Goal: Book appointment/travel/reservation

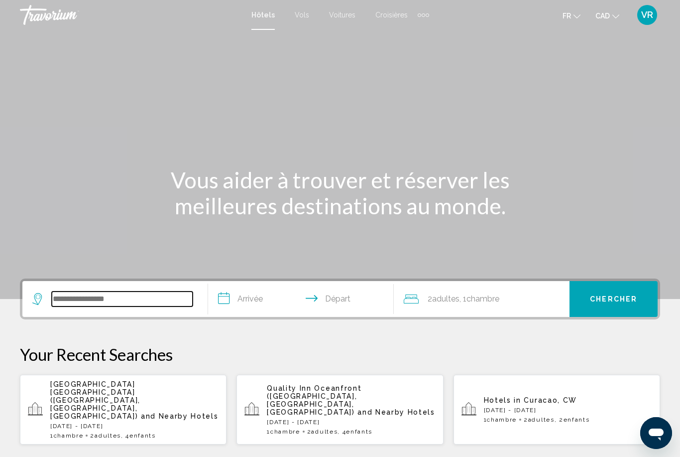
click at [127, 298] on input "Search widget" at bounding box center [122, 298] width 141 height 15
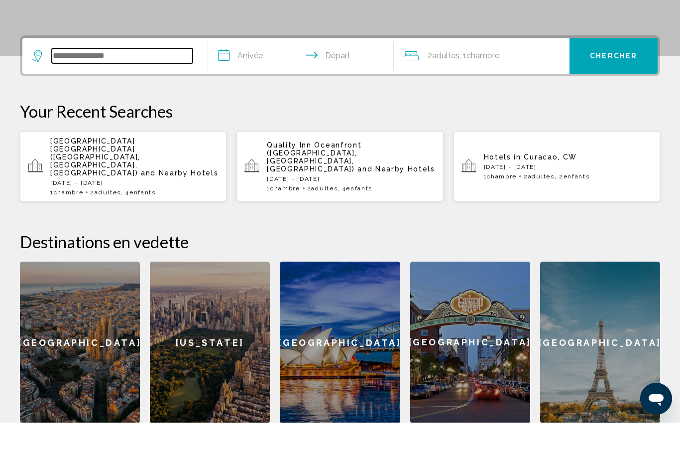
scroll to position [212, 0]
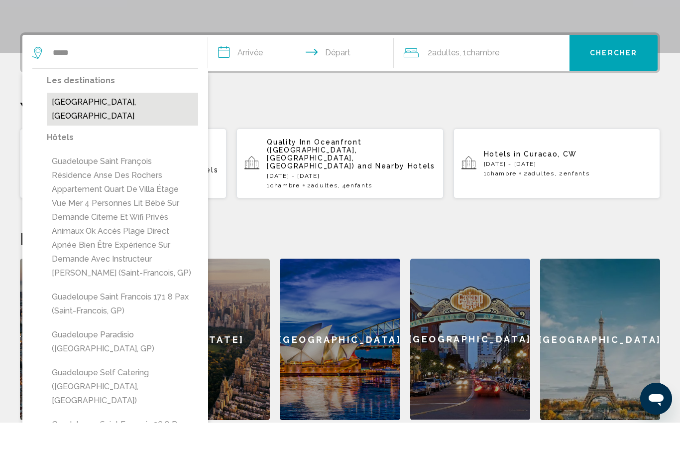
click at [137, 127] on button "Guadeloupe, Guadeloupe" at bounding box center [122, 143] width 151 height 33
type input "**********"
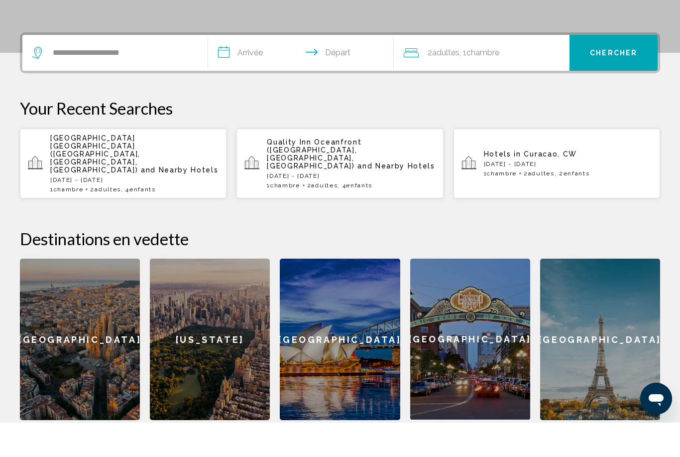
click at [255, 69] on input "**********" at bounding box center [303, 88] width 190 height 39
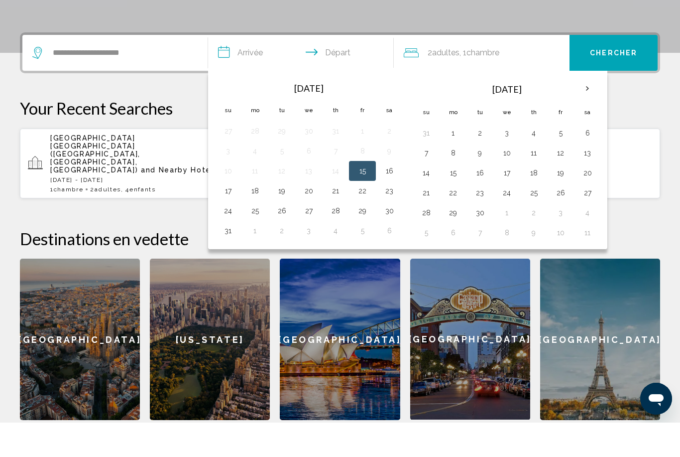
scroll to position [246, 0]
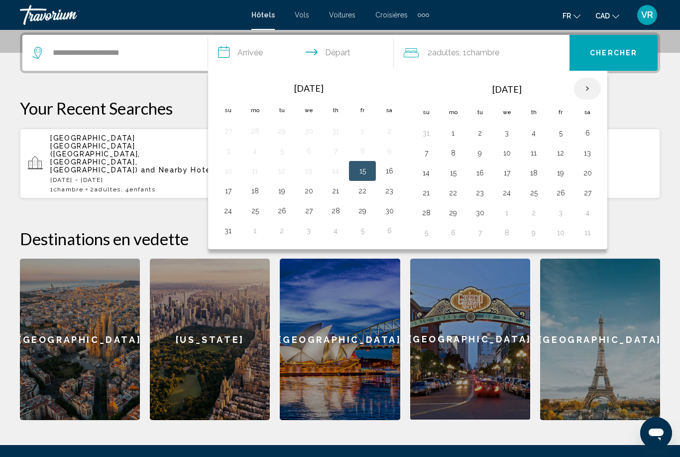
click at [584, 89] on th "Next month" at bounding box center [587, 89] width 27 height 22
click at [583, 88] on th "Next month" at bounding box center [587, 89] width 27 height 22
click at [581, 89] on th "Next month" at bounding box center [587, 89] width 27 height 22
click at [589, 89] on th "Next month" at bounding box center [587, 89] width 27 height 22
click at [336, 170] on button "18" at bounding box center [336, 173] width 16 height 14
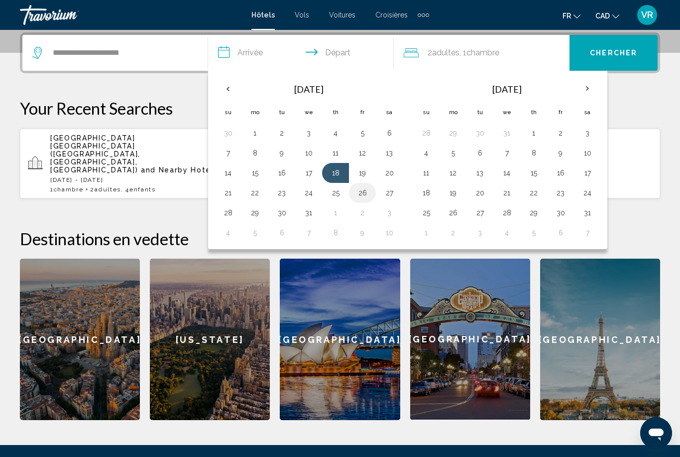
click at [358, 187] on button "26" at bounding box center [362, 193] width 16 height 14
type input "**********"
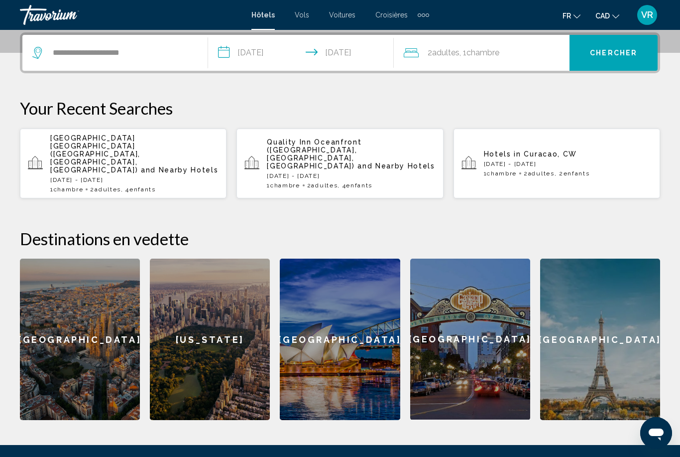
click at [507, 58] on div "2 Adulte Adultes , 1 Chambre pièces" at bounding box center [487, 53] width 166 height 14
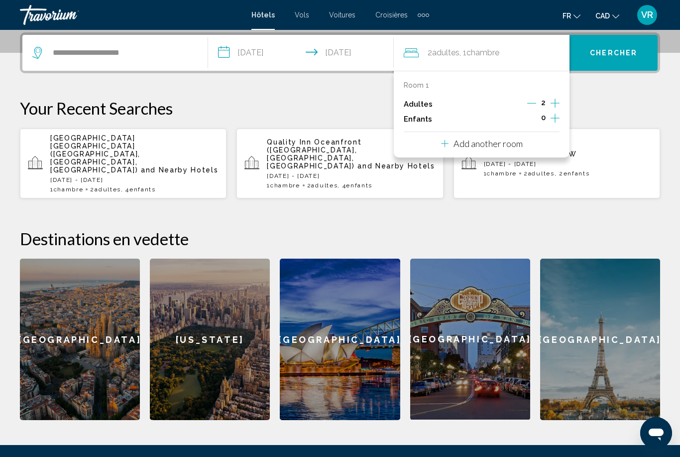
click at [557, 116] on icon "Increment children" at bounding box center [555, 118] width 9 height 12
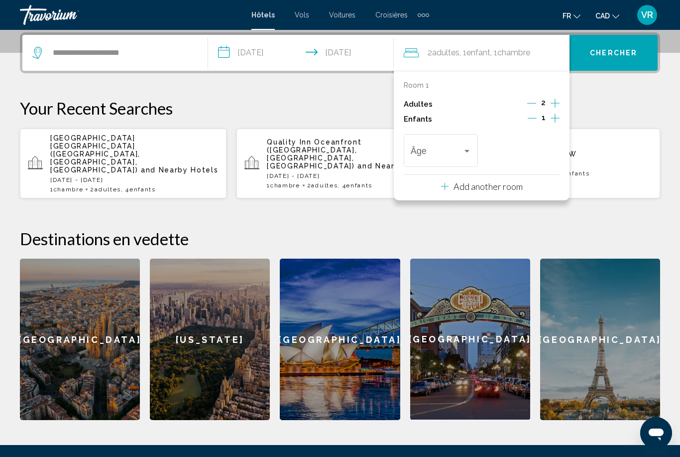
click at [558, 113] on icon "Increment children" at bounding box center [555, 118] width 9 height 12
click at [455, 155] on span "Travelers: 2 adults, 2 children" at bounding box center [437, 153] width 52 height 10
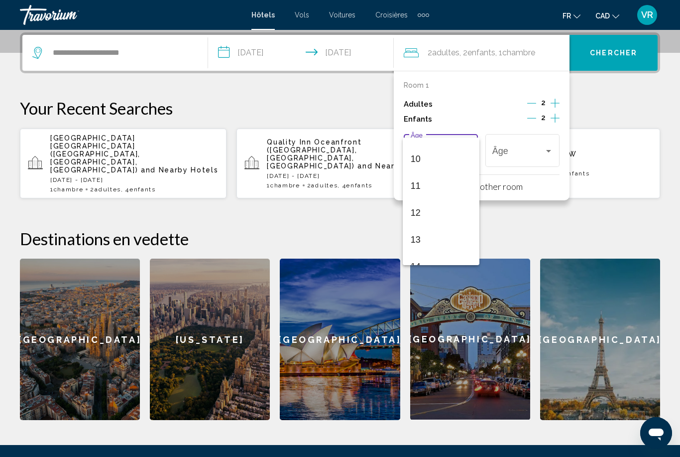
scroll to position [274, 0]
click at [431, 198] on span "12" at bounding box center [441, 199] width 61 height 27
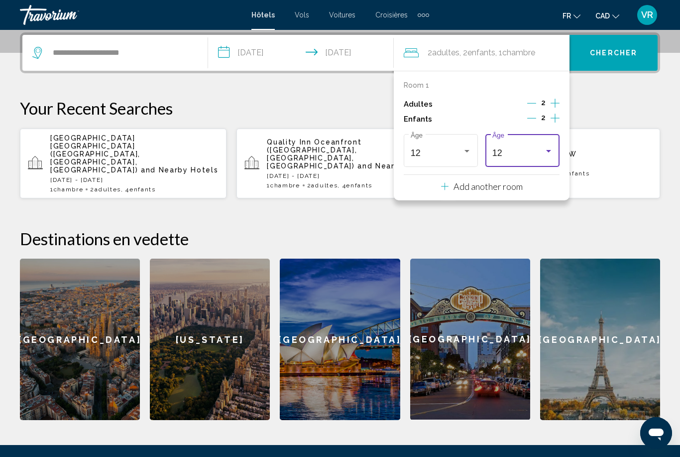
click at [536, 149] on div "12" at bounding box center [518, 153] width 52 height 10
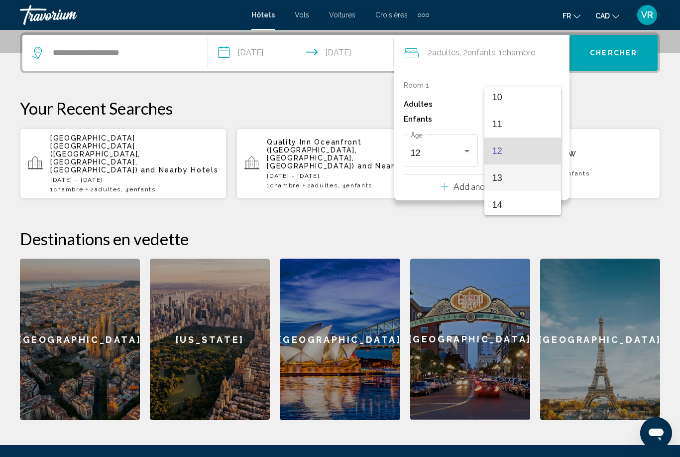
click at [520, 183] on span "13" at bounding box center [522, 177] width 61 height 27
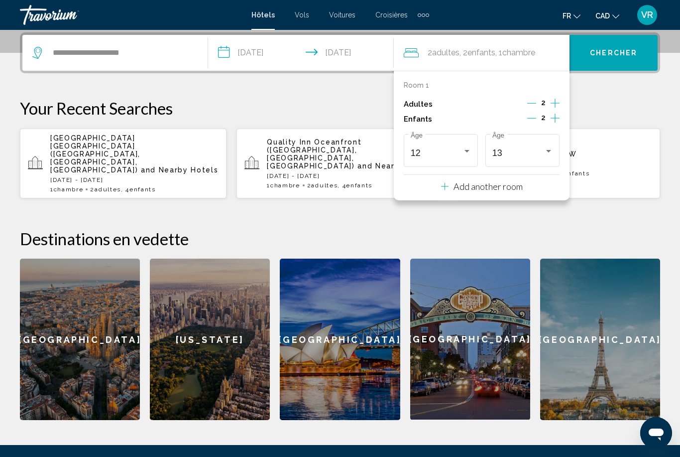
click at [612, 56] on span "Chercher" at bounding box center [613, 53] width 47 height 8
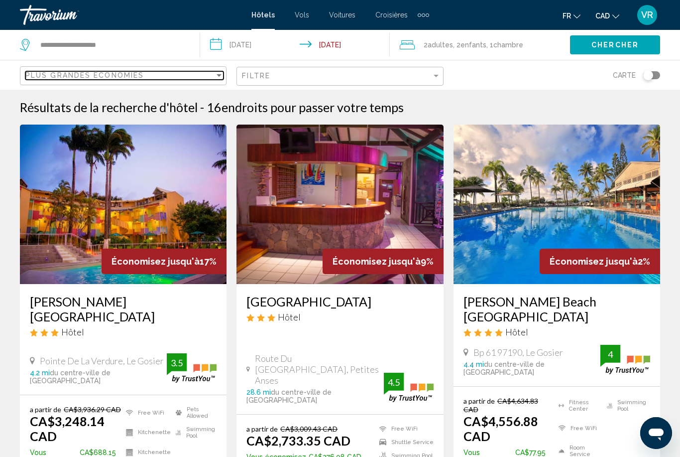
click at [210, 79] on div "Plus grandes économies" at bounding box center [119, 75] width 189 height 8
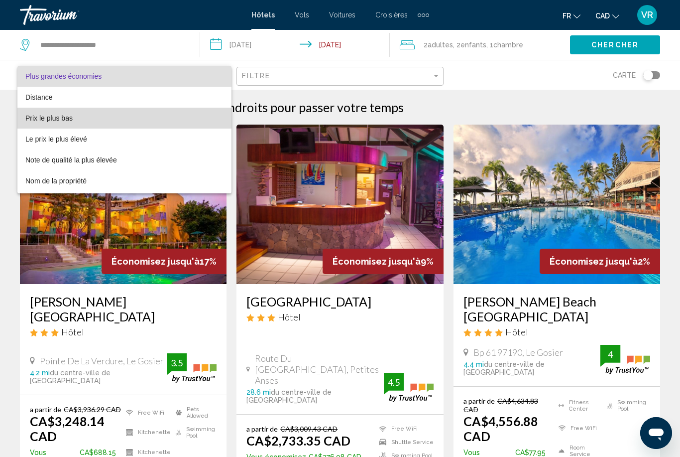
click at [67, 118] on span "Prix le plus bas" at bounding box center [48, 118] width 47 height 8
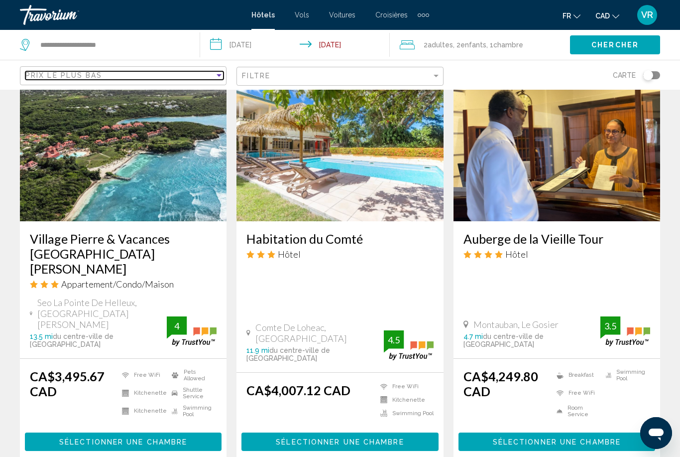
scroll to position [1291, 0]
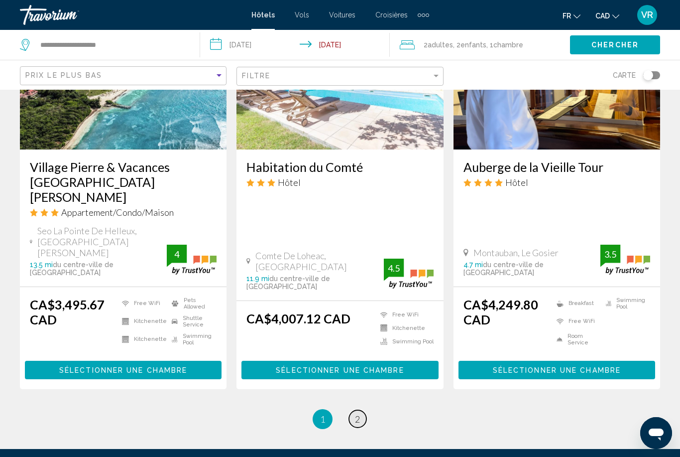
click at [353, 410] on link "page 2" at bounding box center [357, 418] width 17 height 17
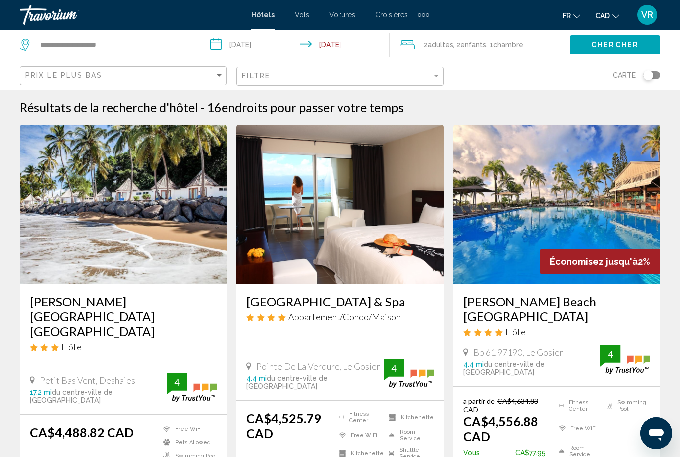
click at [265, 45] on input "**********" at bounding box center [297, 46] width 194 height 33
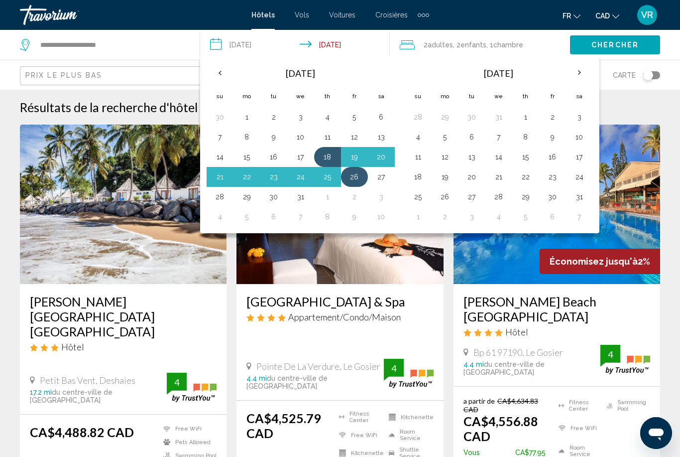
click at [356, 175] on button "26" at bounding box center [355, 177] width 16 height 14
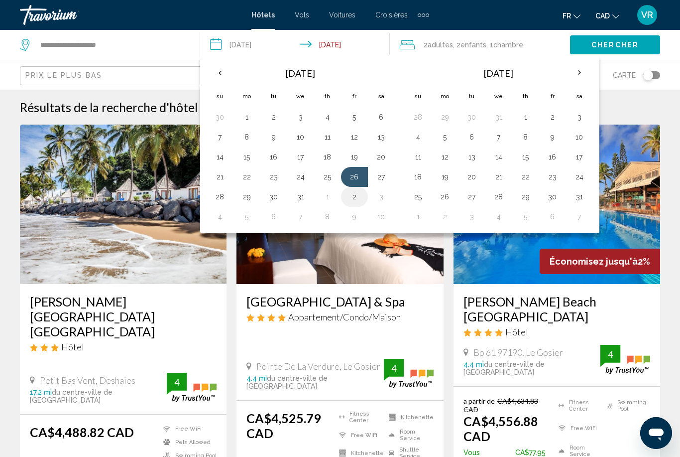
click at [352, 200] on button "2" at bounding box center [355, 197] width 16 height 14
type input "**********"
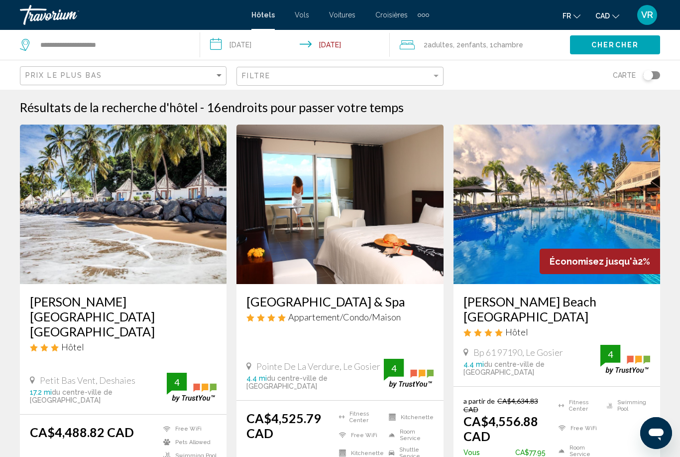
click at [509, 45] on span "Chambre" at bounding box center [508, 45] width 30 height 8
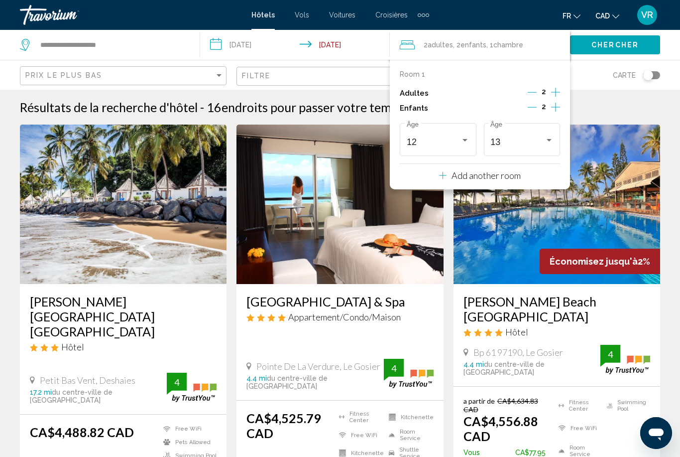
click at [510, 177] on p "Add another room" at bounding box center [486, 175] width 69 height 11
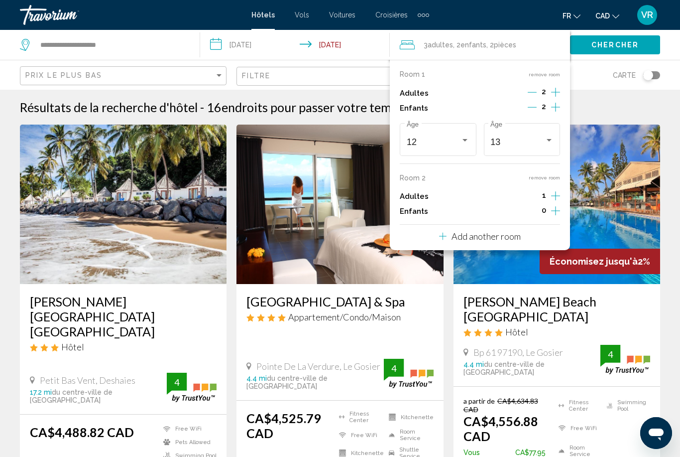
click at [557, 98] on icon "Increment adults" at bounding box center [555, 92] width 9 height 12
click at [555, 113] on icon "Increment children" at bounding box center [555, 107] width 9 height 12
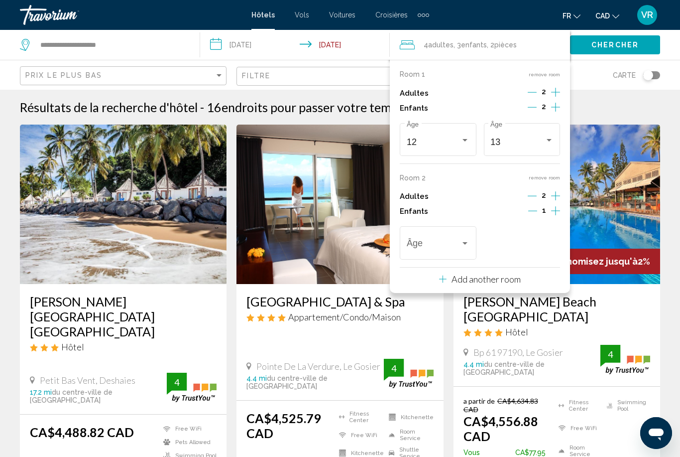
click at [555, 98] on icon "Increment adults" at bounding box center [555, 92] width 9 height 12
click at [469, 239] on div "Travelers: 5 adults, 3 children" at bounding box center [465, 243] width 9 height 8
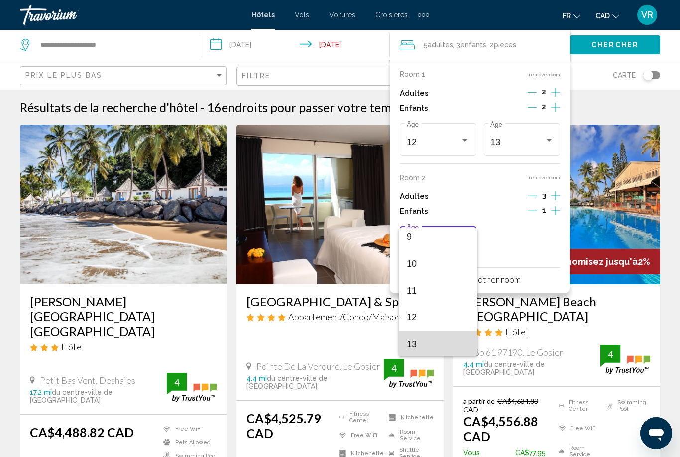
click at [428, 349] on span "13" at bounding box center [438, 344] width 63 height 27
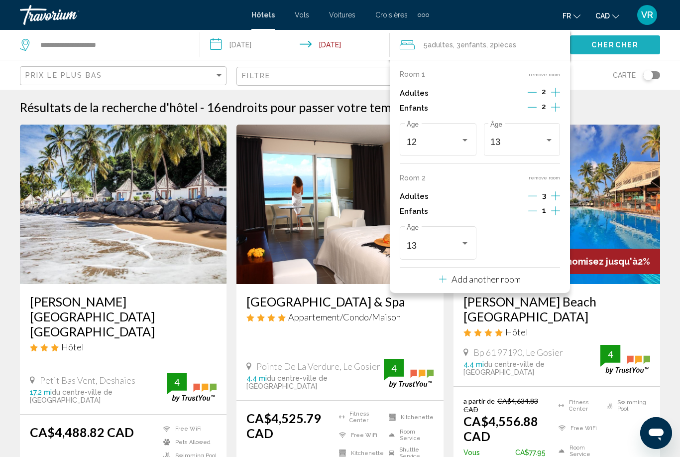
click at [639, 46] on button "Chercher" at bounding box center [615, 44] width 90 height 18
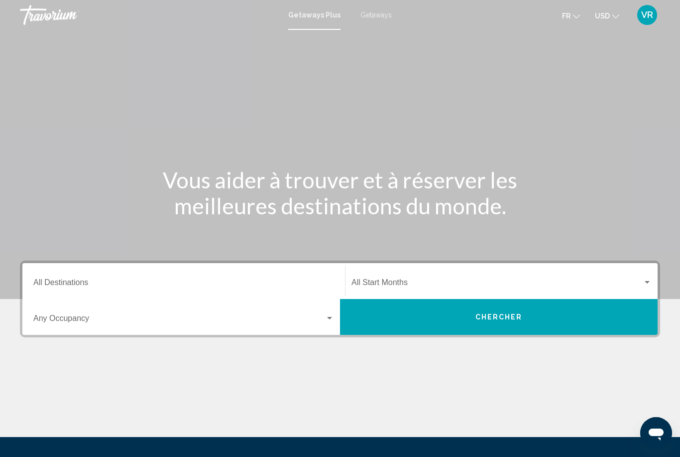
click at [611, 17] on button "USD USD ($) MXN (Mex$) CAD (Can$) GBP (£) EUR (€) AUD (A$) NZD (NZ$) CNY (CN¥)" at bounding box center [607, 15] width 24 height 14
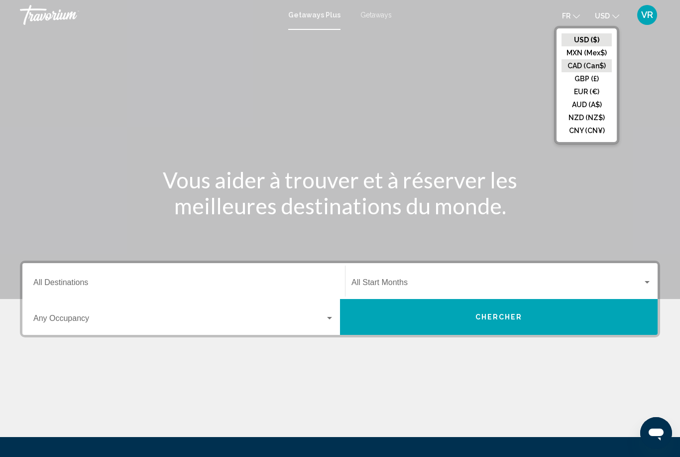
click at [588, 70] on button "CAD (Can$)" at bounding box center [587, 65] width 50 height 13
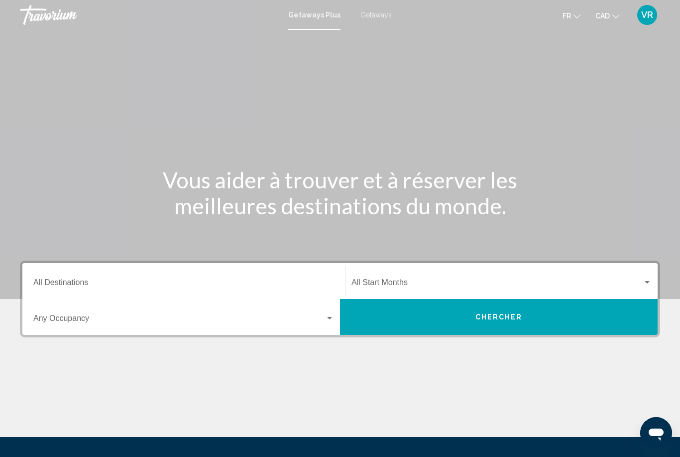
click at [382, 13] on span "Getaways" at bounding box center [375, 15] width 31 height 8
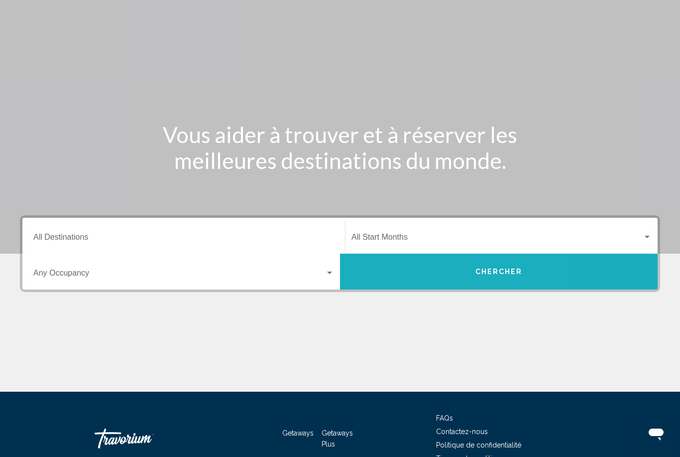
scroll to position [70, 0]
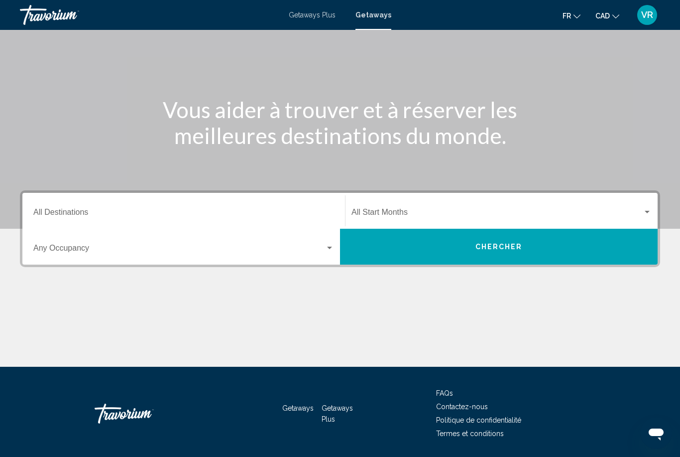
click at [192, 212] on input "Destination All Destinations" at bounding box center [183, 214] width 301 height 9
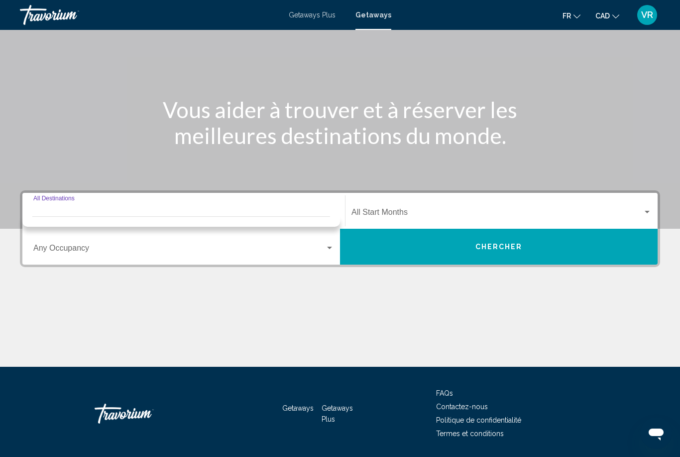
click at [223, 204] on div "Destination All Destinations" at bounding box center [183, 210] width 301 height 31
click at [120, 206] on div "Destination All Destinations" at bounding box center [183, 210] width 301 height 31
click at [105, 214] on input "Destination All Destinations" at bounding box center [183, 214] width 301 height 9
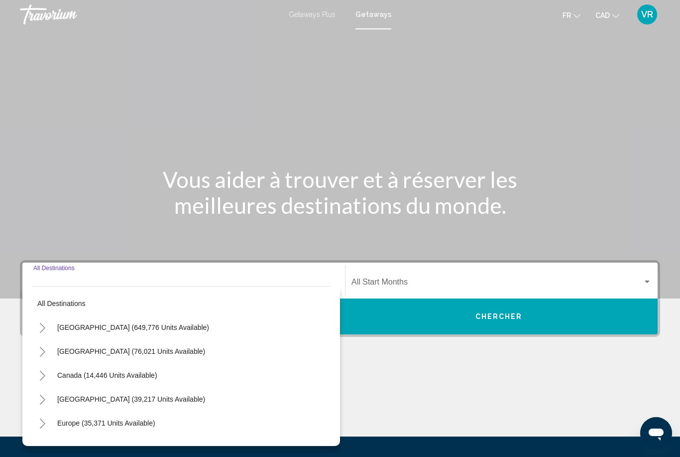
scroll to position [0, 0]
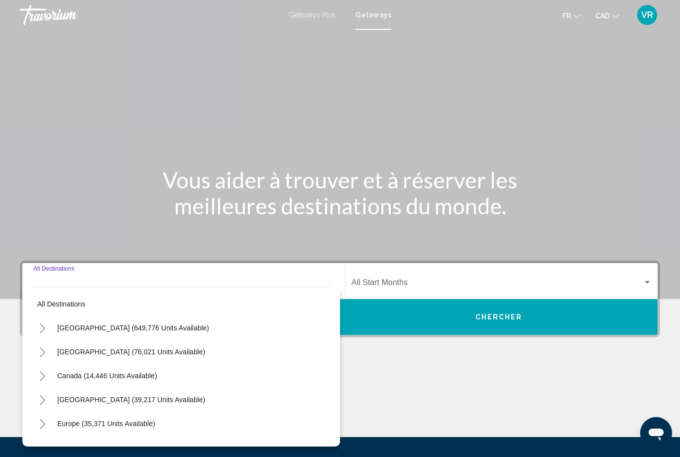
click at [184, 280] on input "Destination All Destinations" at bounding box center [183, 284] width 301 height 9
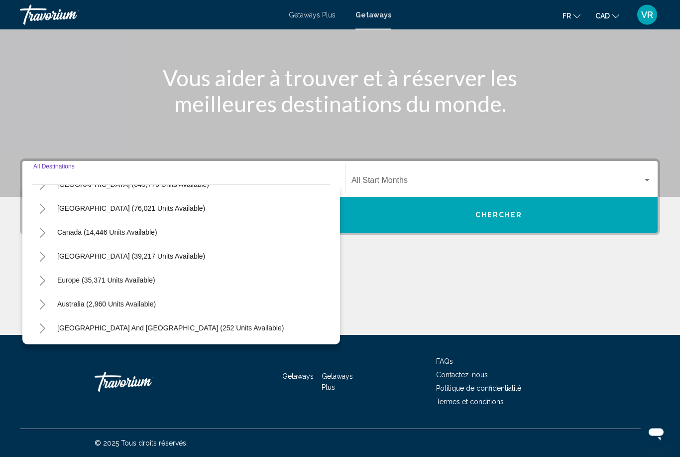
scroll to position [42, 0]
click at [45, 259] on icon "Toggle Caribbean & Atlantic Islands (39,217 units available)" at bounding box center [42, 256] width 7 height 10
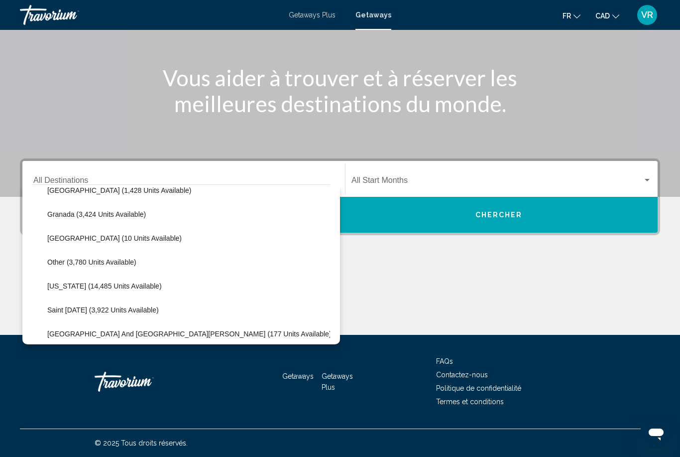
scroll to position [204, 0]
click at [84, 263] on span "Other (3,780 units available)" at bounding box center [91, 261] width 89 height 8
type input "**********"
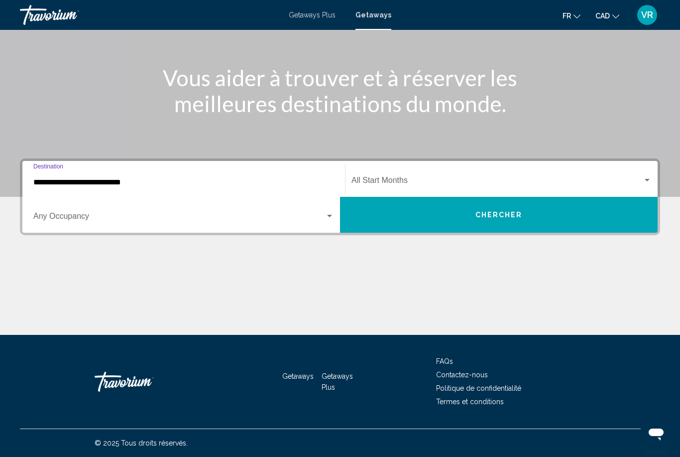
click at [390, 180] on span "Search widget" at bounding box center [496, 182] width 291 height 9
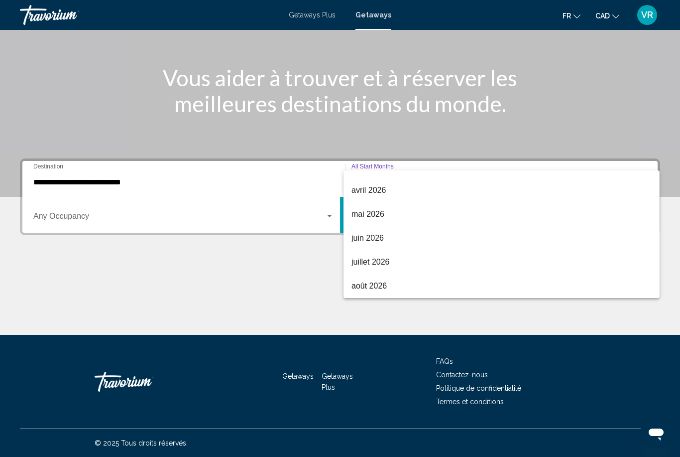
scroll to position [207, 0]
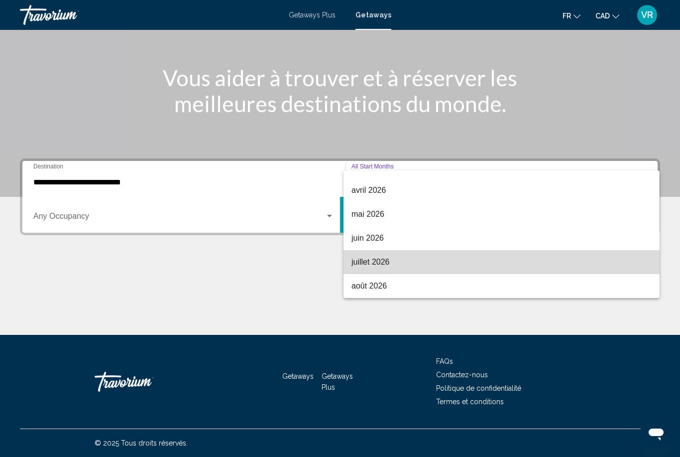
click at [395, 267] on span "juillet 2026" at bounding box center [501, 262] width 300 height 24
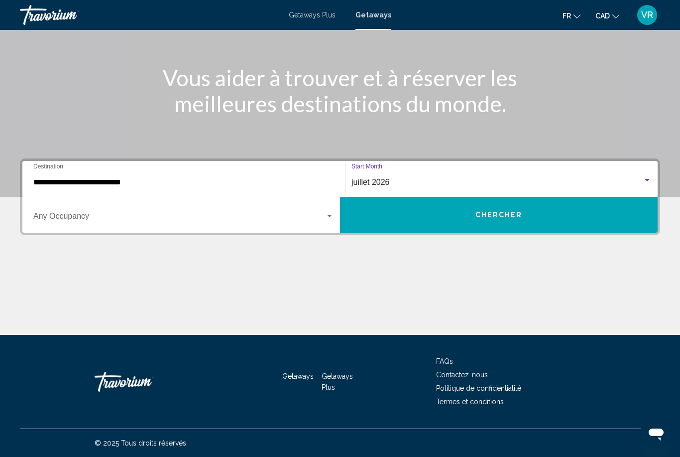
click at [417, 181] on div "juillet 2026" at bounding box center [496, 182] width 291 height 9
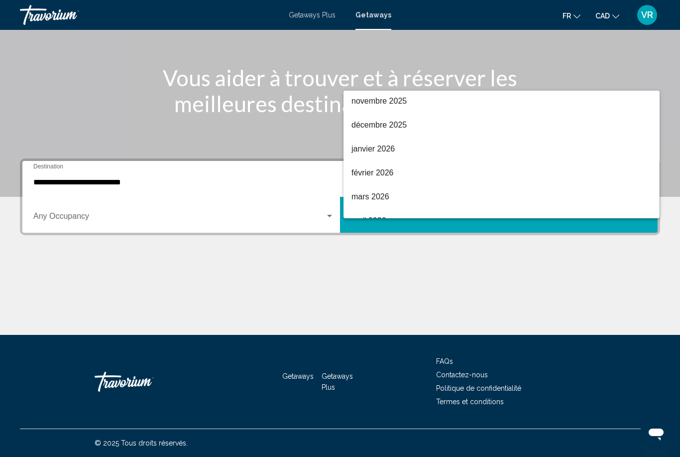
scroll to position [87, 0]
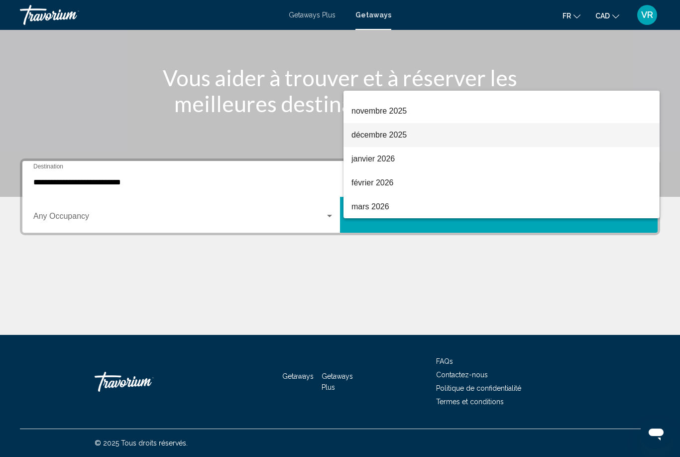
click at [409, 141] on span "décembre 2025" at bounding box center [501, 135] width 300 height 24
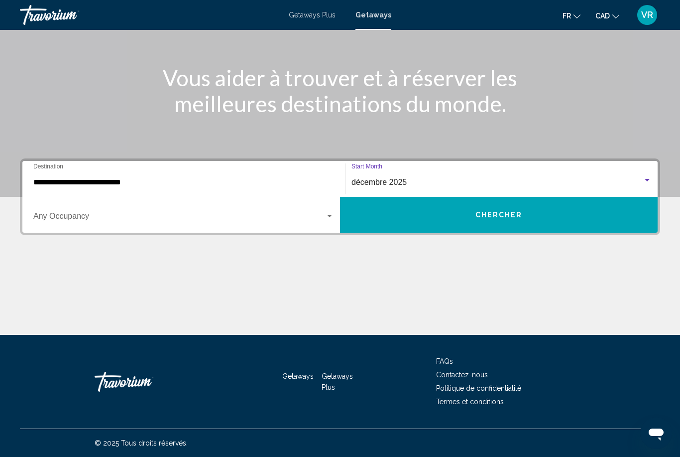
click at [235, 222] on span "Search widget" at bounding box center [179, 218] width 292 height 9
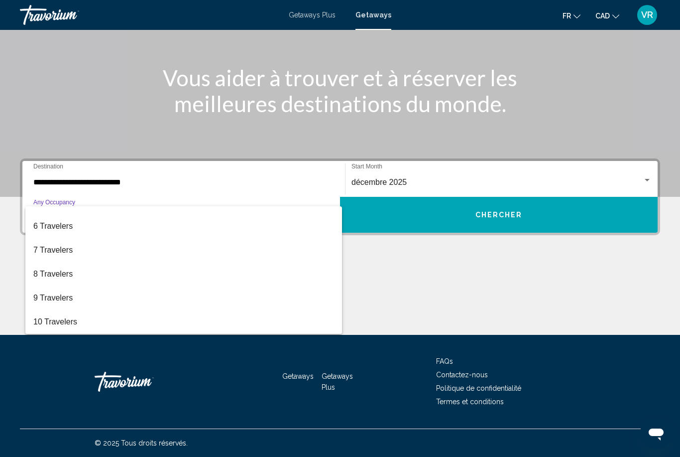
scroll to position [112, 0]
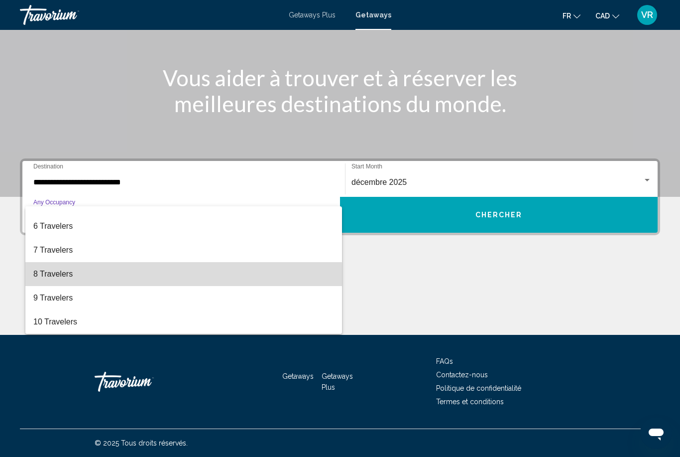
click at [76, 281] on span "8 Travelers" at bounding box center [183, 274] width 301 height 24
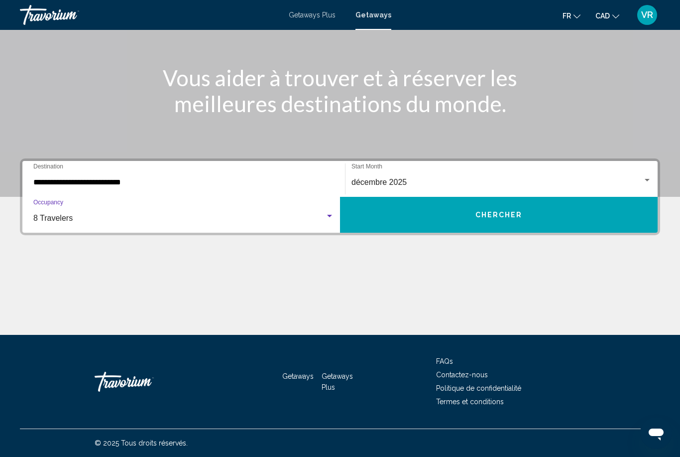
click at [507, 220] on button "Chercher" at bounding box center [499, 215] width 318 height 36
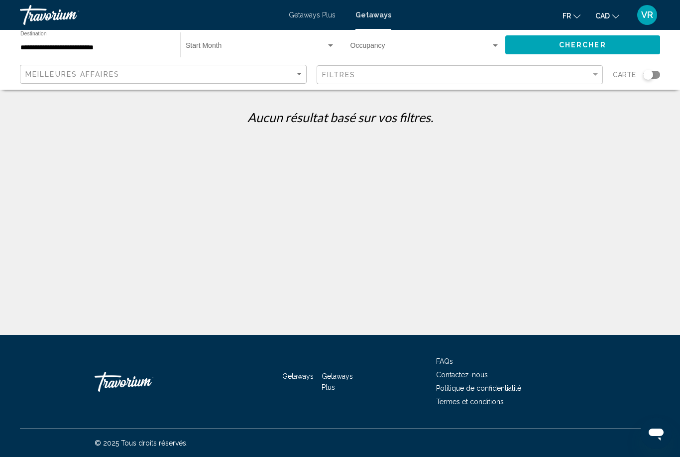
click at [314, 16] on span "Getaways Plus" at bounding box center [312, 15] width 47 height 8
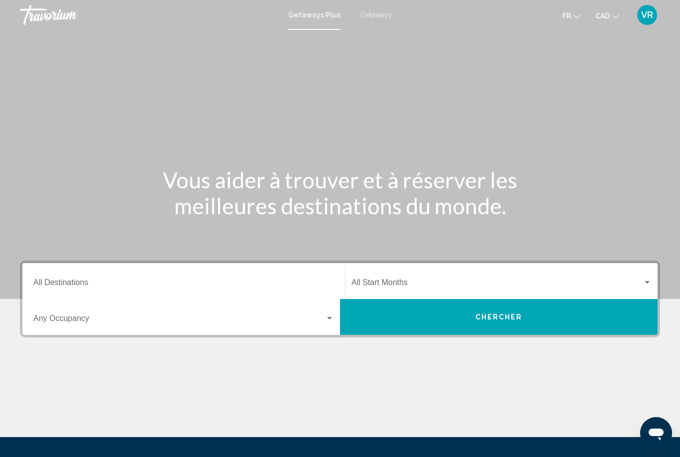
click at [108, 288] on input "Destination All Destinations" at bounding box center [183, 284] width 301 height 9
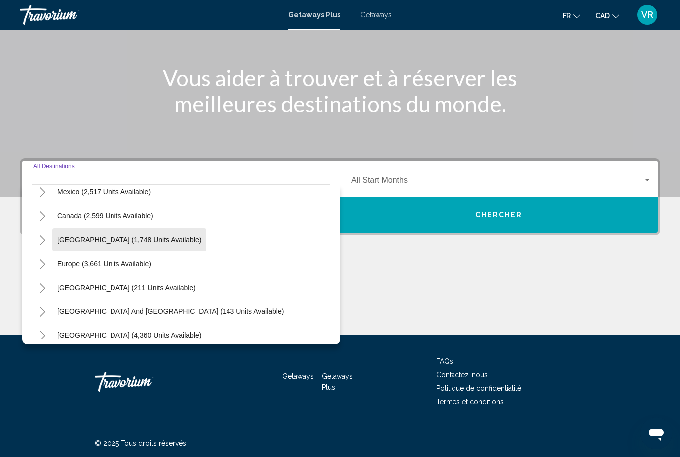
scroll to position [57, 0]
click at [46, 244] on button "Toggle Caribbean & Atlantic Islands (1,748 units available)" at bounding box center [42, 240] width 20 height 20
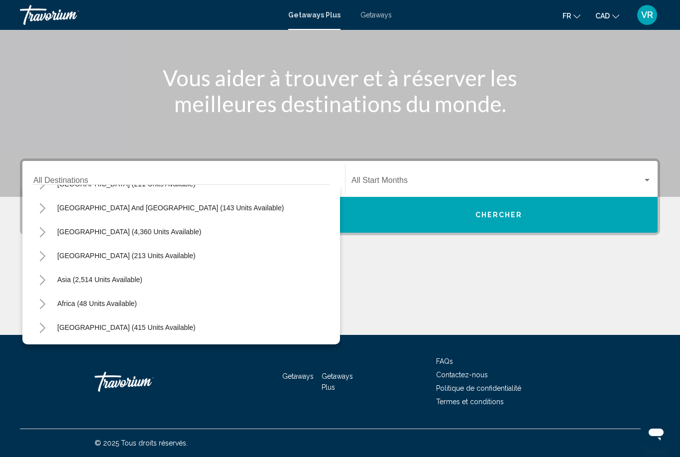
scroll to position [376, 0]
